Goal: Book appointment/travel/reservation

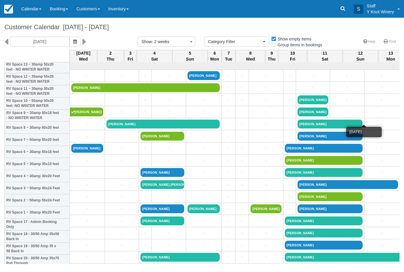
select select
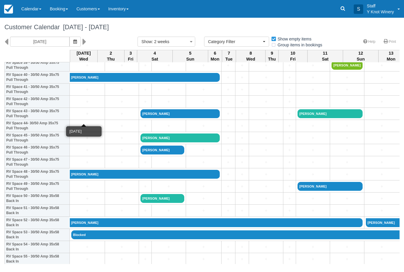
scroll to position [495, 0]
click at [84, 93] on link "+" at bounding box center [87, 90] width 32 height 6
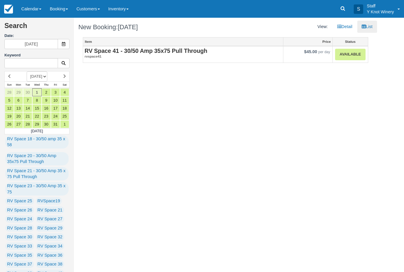
click at [132, 57] on em "rvspace41" at bounding box center [183, 56] width 197 height 5
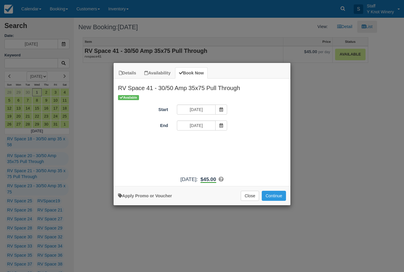
click at [279, 199] on button "Continue" at bounding box center [274, 196] width 24 height 10
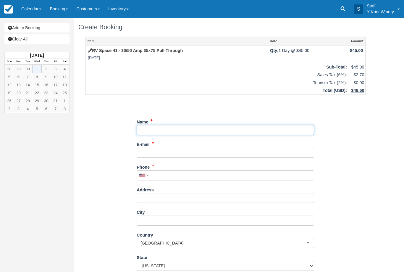
click at [146, 128] on input "Name" at bounding box center [225, 130] width 177 height 10
type input "[PERSON_NAME]"
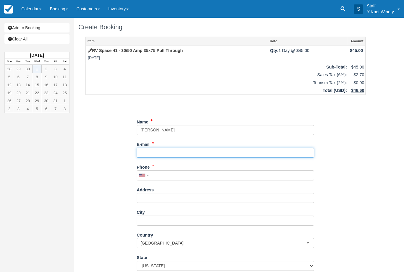
click at [148, 154] on input "E-mail" at bounding box center [225, 153] width 177 height 10
type input "[EMAIL_ADDRESS][DOMAIN_NAME]"
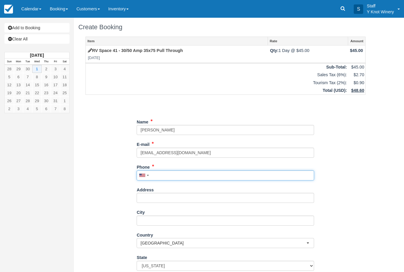
click at [160, 173] on input "Phone" at bounding box center [225, 176] width 177 height 10
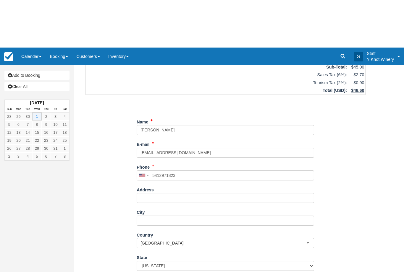
type input "+15412971823"
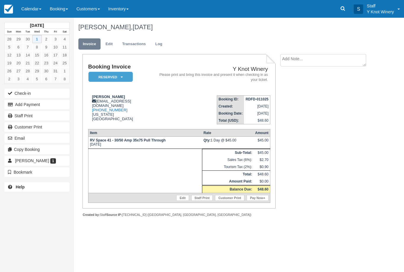
click at [109, 41] on link "Edit" at bounding box center [109, 44] width 16 height 12
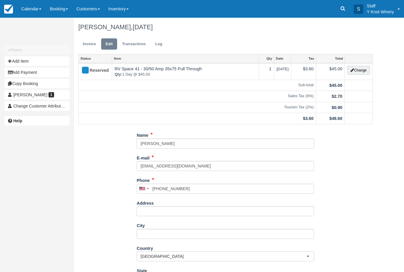
click at [360, 71] on button "Change" at bounding box center [358, 70] width 22 height 9
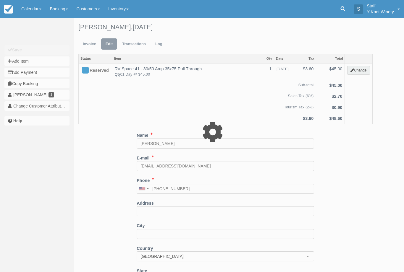
type input "45.00"
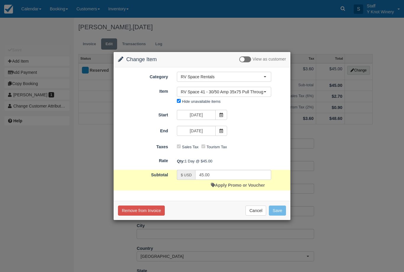
click at [244, 183] on link "Apply Promo or Voucher" at bounding box center [238, 185] width 54 height 5
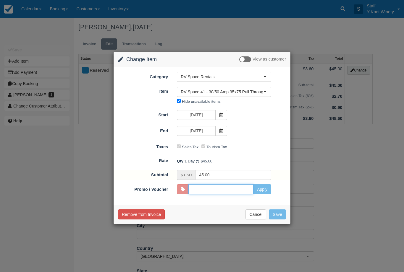
click at [245, 192] on input "Promo / Voucher" at bounding box center [220, 189] width 65 height 10
type input "VETS"
click at [268, 188] on button "Apply" at bounding box center [262, 189] width 18 height 10
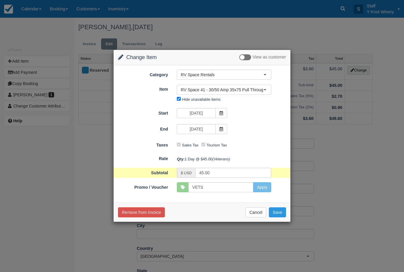
click at [282, 208] on button "Save" at bounding box center [277, 213] width 17 height 10
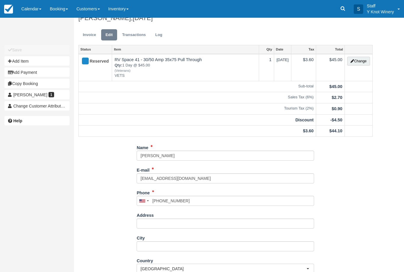
scroll to position [11, 0]
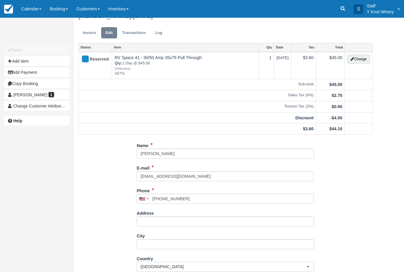
click at [88, 35] on link "Invoice" at bounding box center [89, 33] width 22 height 12
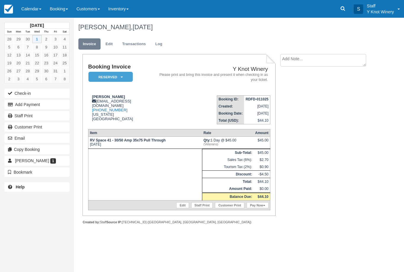
click at [260, 208] on link "Pay Now" at bounding box center [258, 206] width 22 height 6
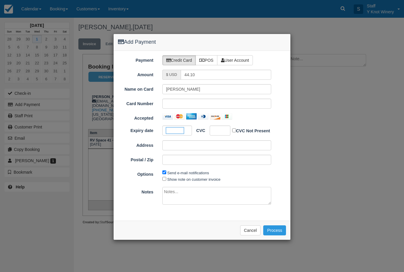
click at [223, 132] on div at bounding box center [220, 131] width 21 height 10
click at [223, 129] on div at bounding box center [220, 131] width 21 height 10
click at [223, 127] on div at bounding box center [220, 131] width 21 height 10
click at [277, 232] on button "Process" at bounding box center [274, 231] width 23 height 10
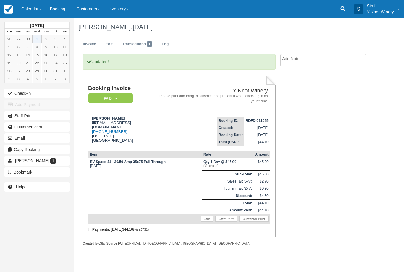
click at [31, 6] on link "Calendar" at bounding box center [31, 9] width 28 height 18
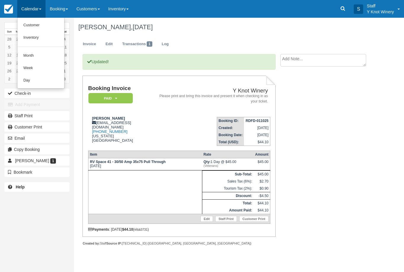
click at [36, 30] on link "Customer" at bounding box center [40, 25] width 47 height 12
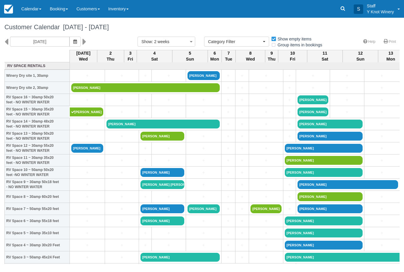
select select
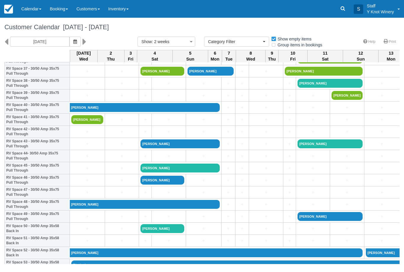
scroll to position [465, 0]
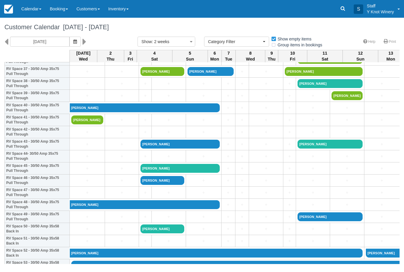
click at [78, 135] on link "+" at bounding box center [87, 132] width 32 height 6
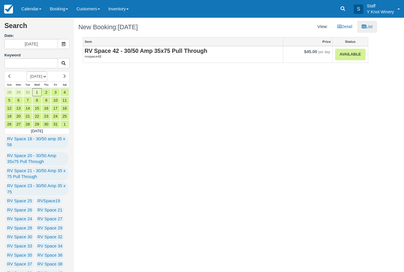
click at [116, 49] on strong "RV Space 42 - 30/50 Amp 35x75 Pull Through" at bounding box center [146, 51] width 123 height 7
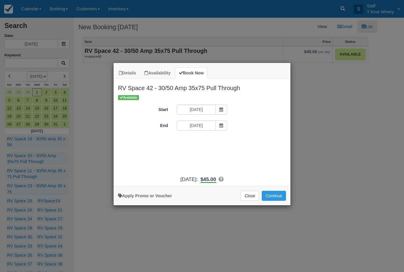
click at [276, 201] on button "Continue" at bounding box center [274, 196] width 24 height 10
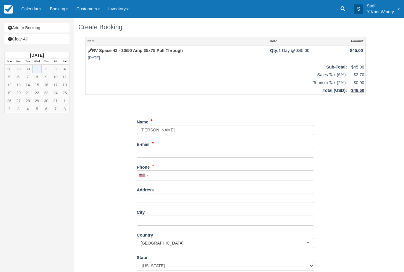
type input "[PERSON_NAME]"
click at [146, 153] on input "E-mail" at bounding box center [225, 153] width 177 height 10
type input "b"
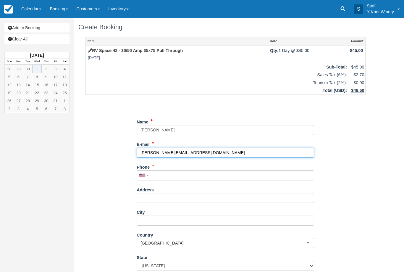
type input "[PERSON_NAME][EMAIL_ADDRESS][DOMAIN_NAME]"
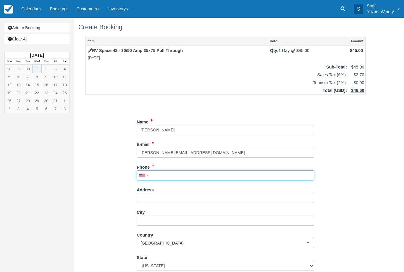
click at [164, 173] on input "Phone" at bounding box center [225, 176] width 177 height 10
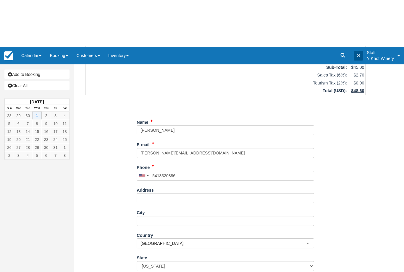
type input "[PHONE_NUMBER]"
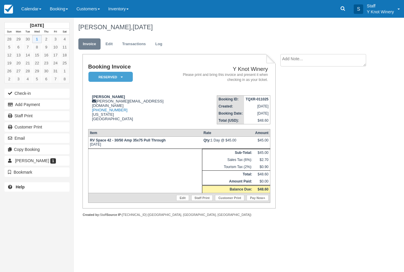
click at [105, 40] on link "Edit" at bounding box center [109, 44] width 16 height 12
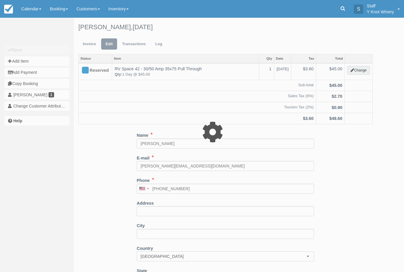
type input "45.00"
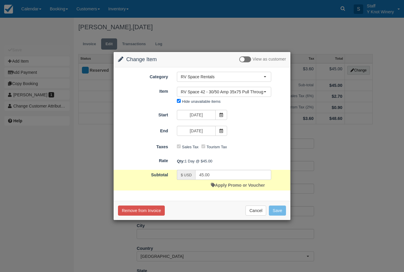
click at [249, 185] on link "Apply Promo or Voucher" at bounding box center [238, 185] width 54 height 5
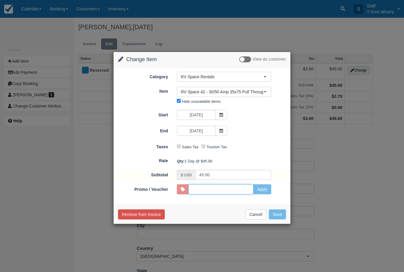
click at [236, 189] on input "Promo / Voucher" at bounding box center [220, 189] width 65 height 10
type input "VETS"
click at [266, 191] on button "Apply" at bounding box center [262, 189] width 18 height 10
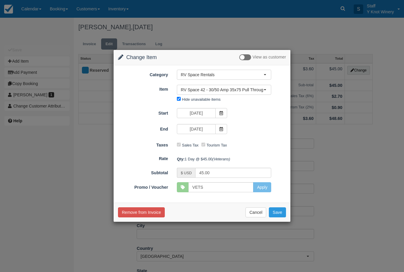
click at [276, 216] on button "Save" at bounding box center [277, 213] width 17 height 10
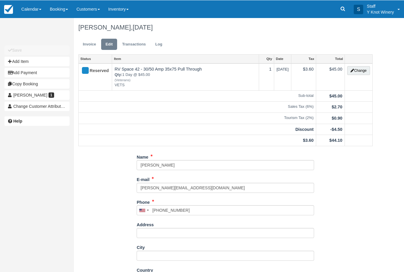
click at [85, 45] on link "Invoice" at bounding box center [89, 44] width 22 height 12
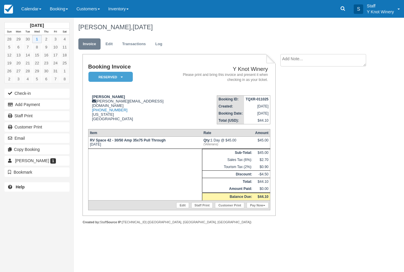
click at [262, 208] on link "Pay Now" at bounding box center [258, 206] width 22 height 6
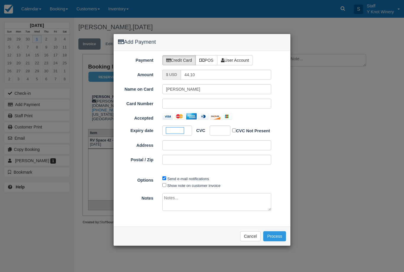
click at [222, 131] on iframe at bounding box center [217, 131] width 9 height 6
click at [218, 134] on div at bounding box center [220, 131] width 21 height 10
click at [281, 234] on button "Process" at bounding box center [274, 236] width 23 height 10
